Goal: Task Accomplishment & Management: Manage account settings

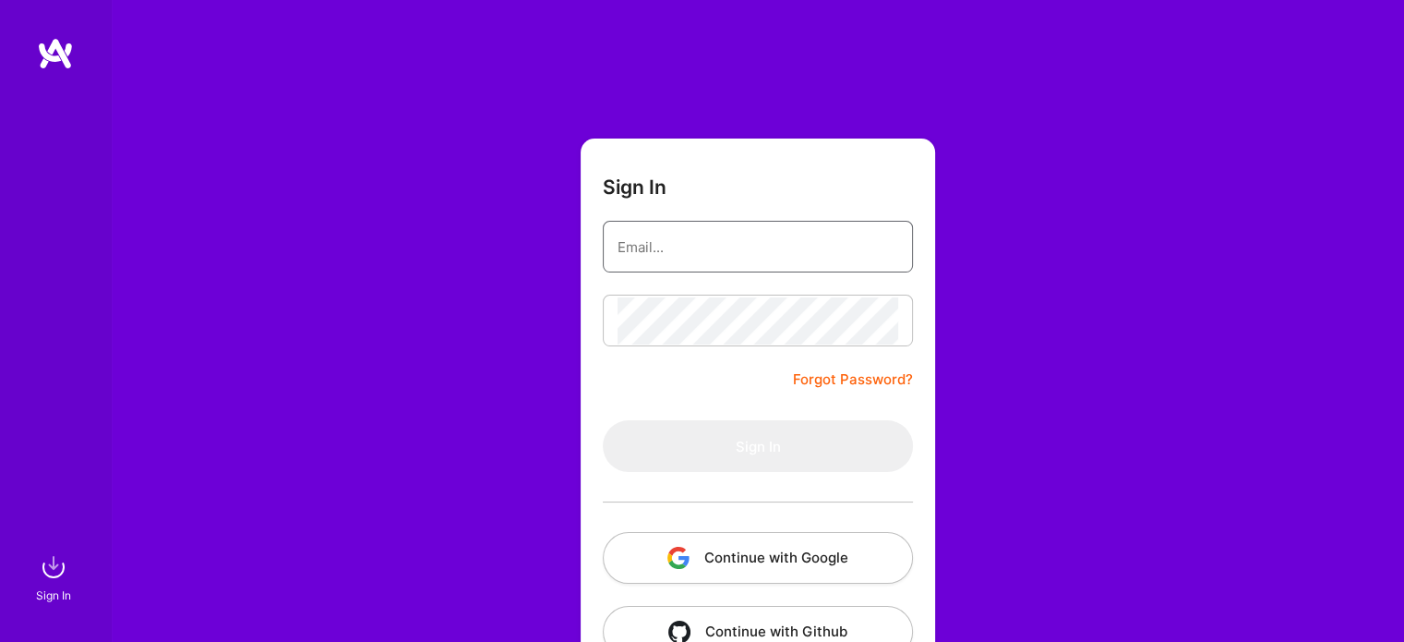
click at [691, 246] on input "email" at bounding box center [758, 246] width 281 height 47
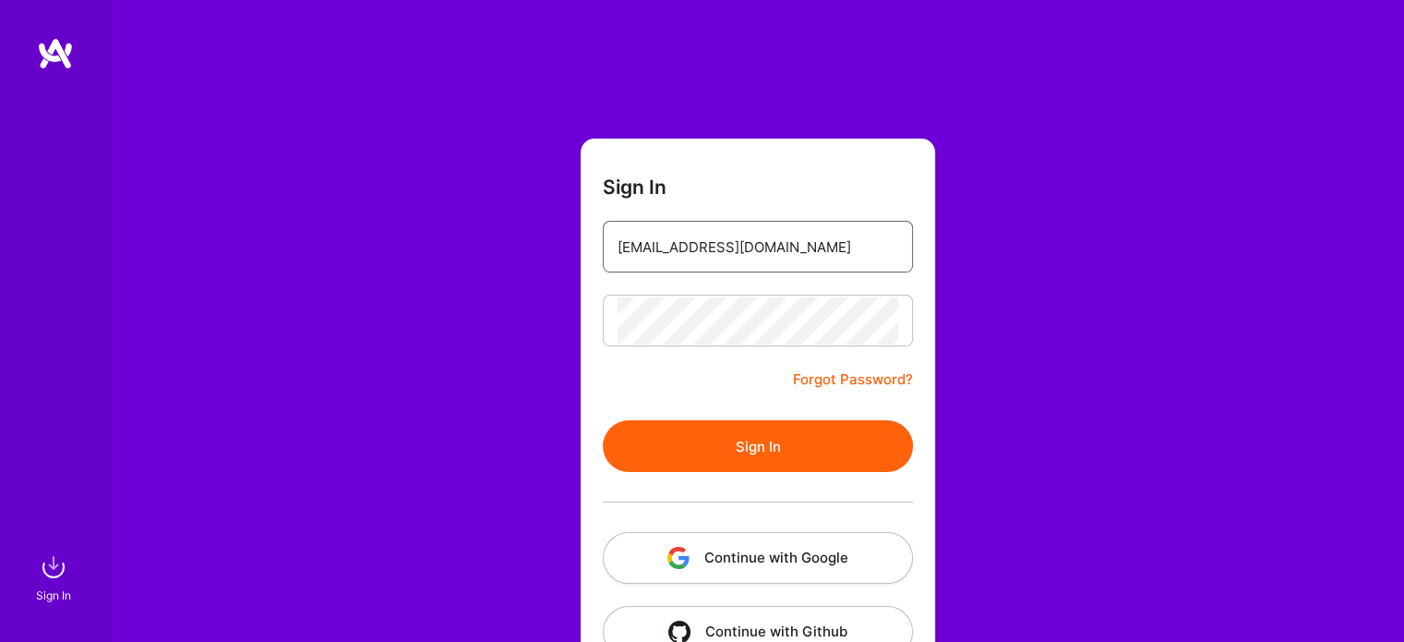
type input "[EMAIL_ADDRESS][DOMAIN_NAME]"
click at [764, 441] on button "Sign In" at bounding box center [758, 446] width 310 height 52
click at [831, 376] on link "Forgot Password?" at bounding box center [853, 379] width 120 height 22
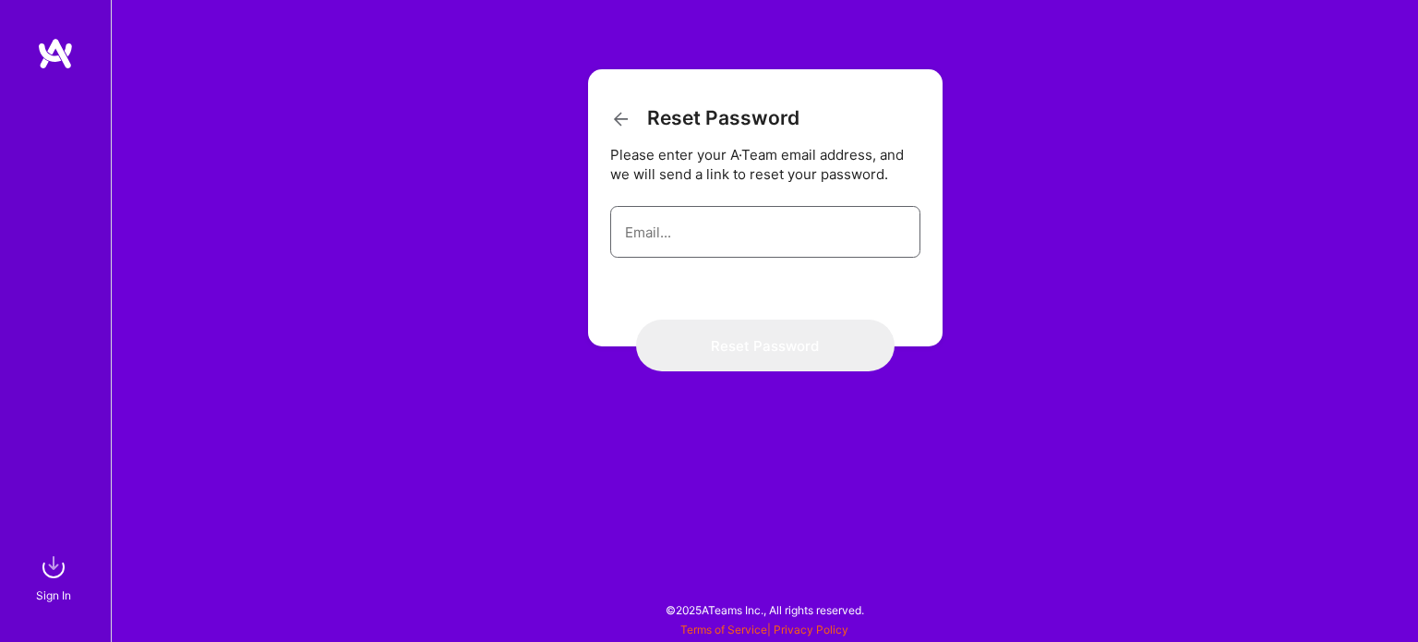
click at [723, 228] on input "email" at bounding box center [765, 232] width 281 height 47
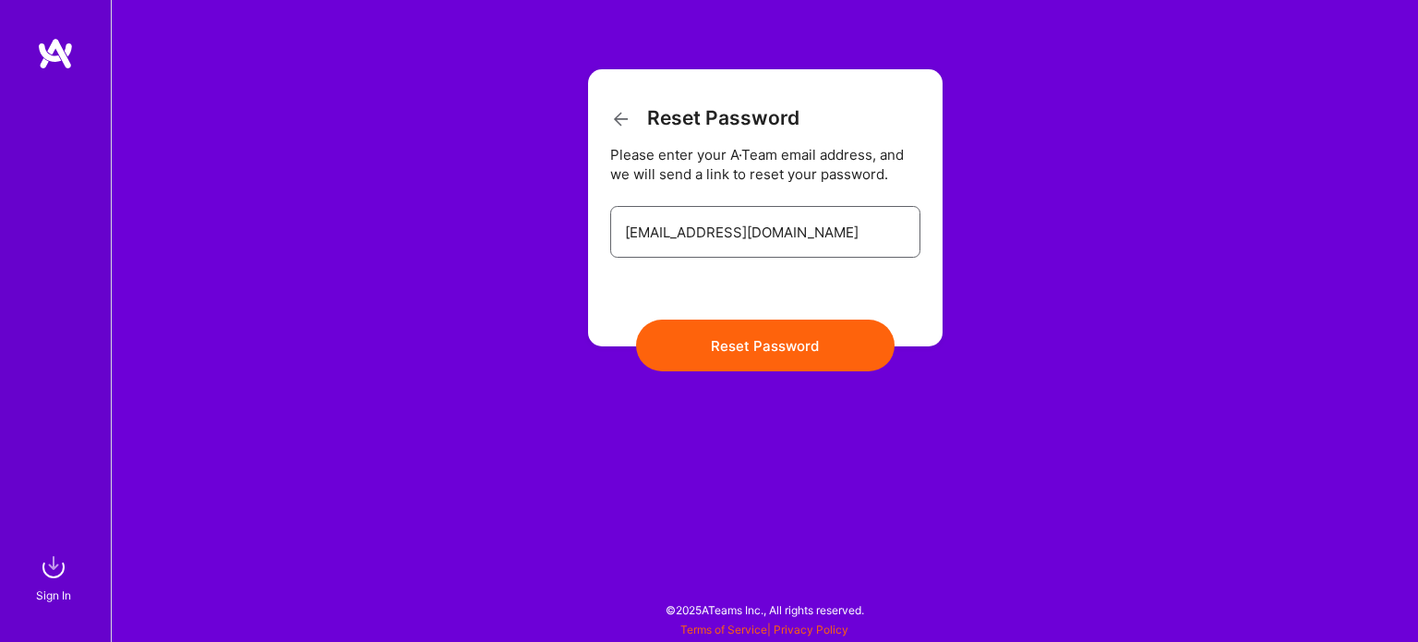
type input "[EMAIL_ADDRESS][DOMAIN_NAME]"
click at [780, 351] on button "Reset Password" at bounding box center [765, 345] width 259 height 52
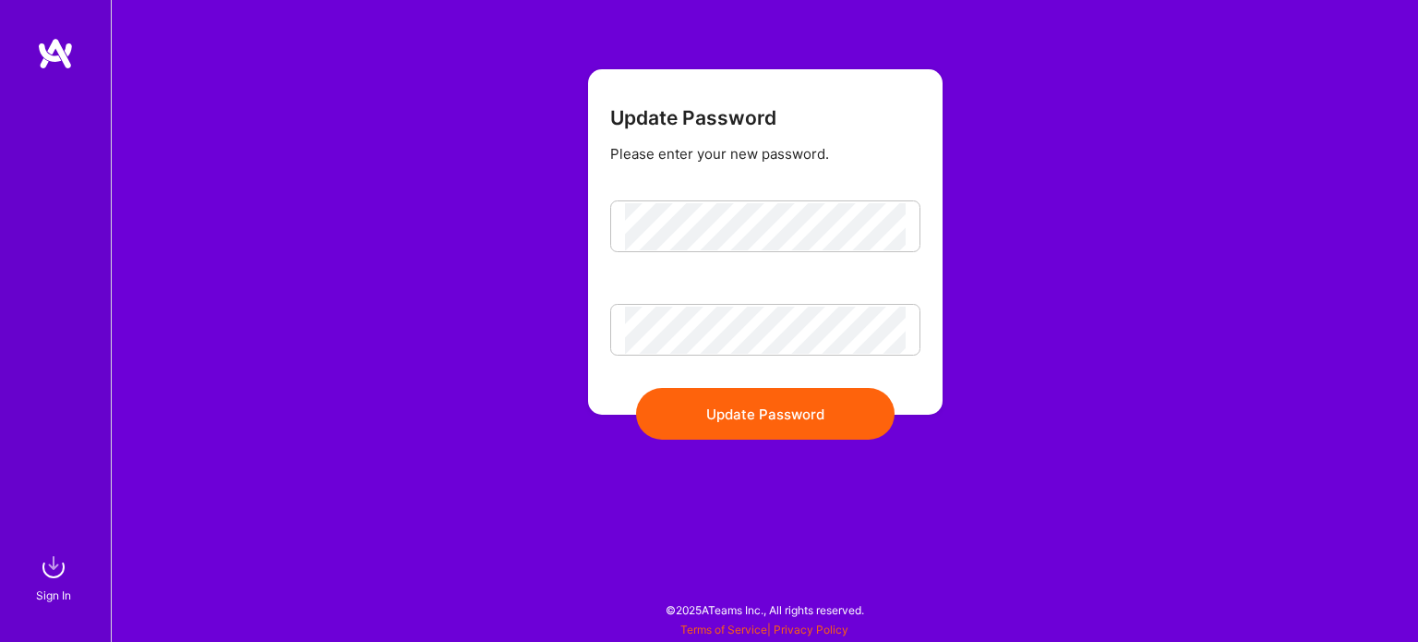
click at [746, 413] on button "Update Password" at bounding box center [765, 414] width 259 height 52
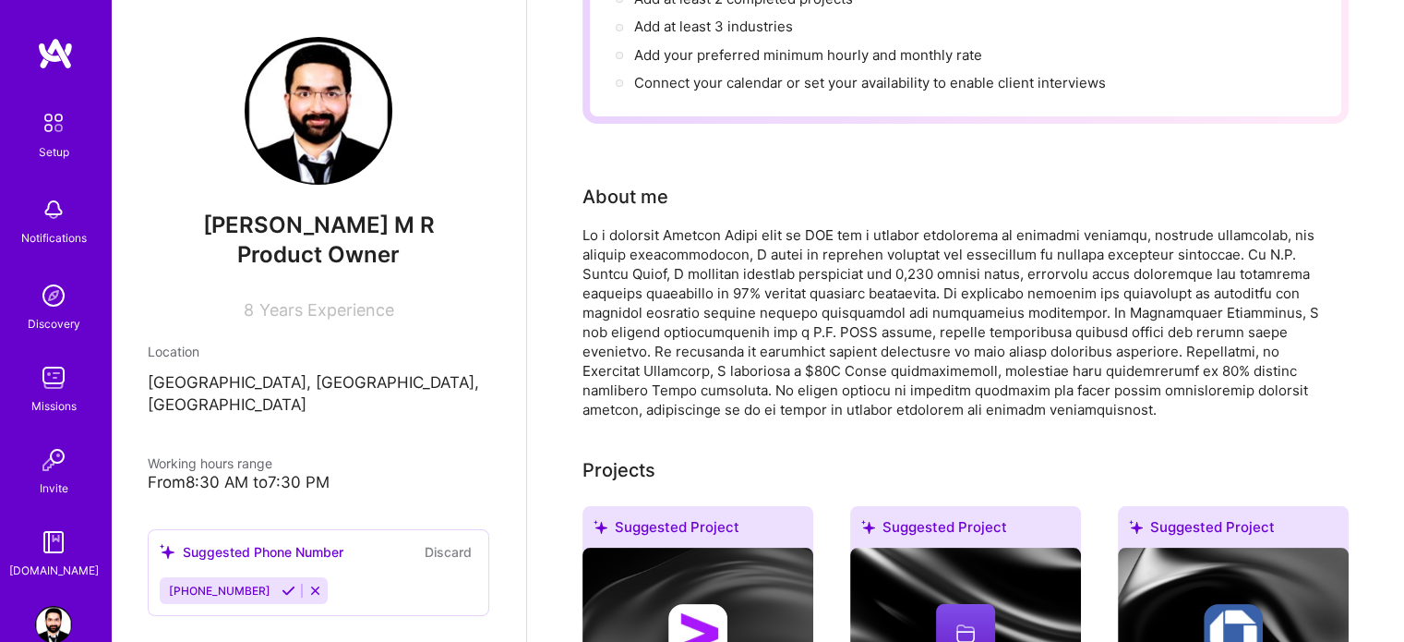
scroll to position [277, 0]
